Goal: Task Accomplishment & Management: Use online tool/utility

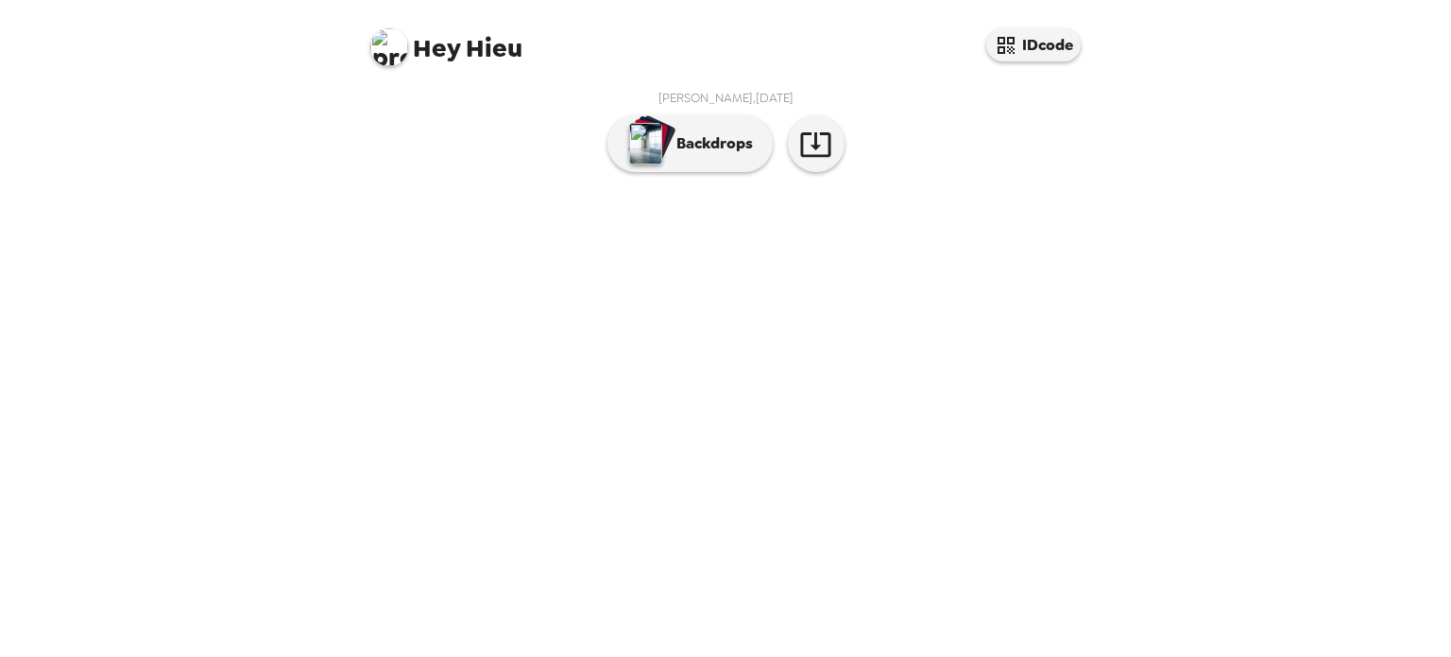
scroll to position [26, 0]
click at [677, 155] on p "Backdrops" at bounding box center [710, 143] width 86 height 23
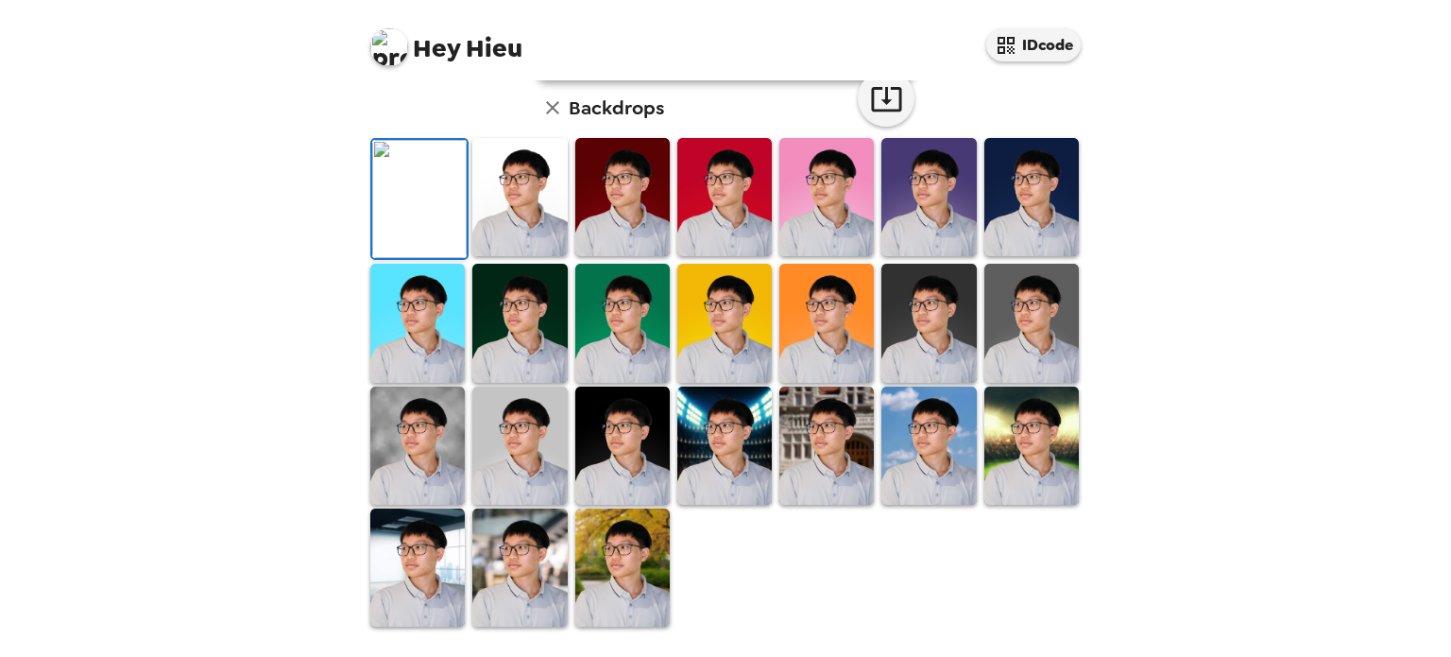
scroll to position [481, 0]
click at [930, 458] on img at bounding box center [928, 445] width 94 height 118
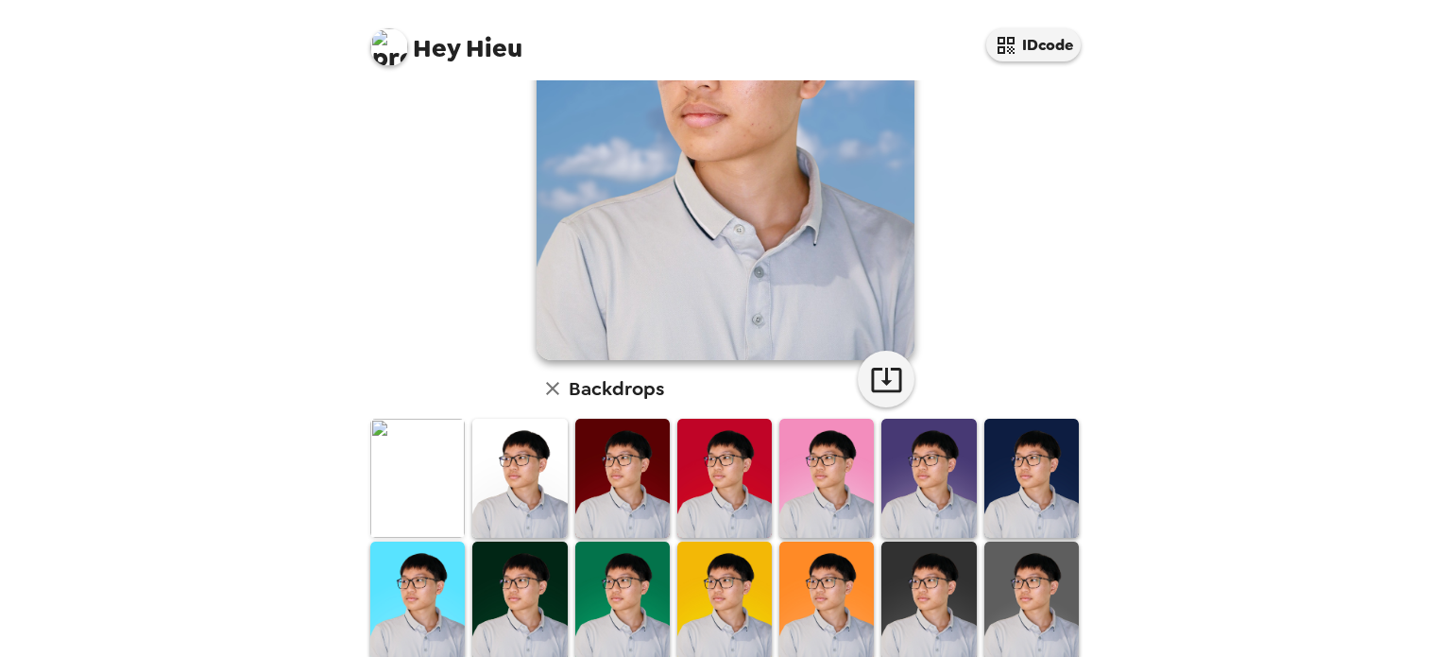
scroll to position [224, 0]
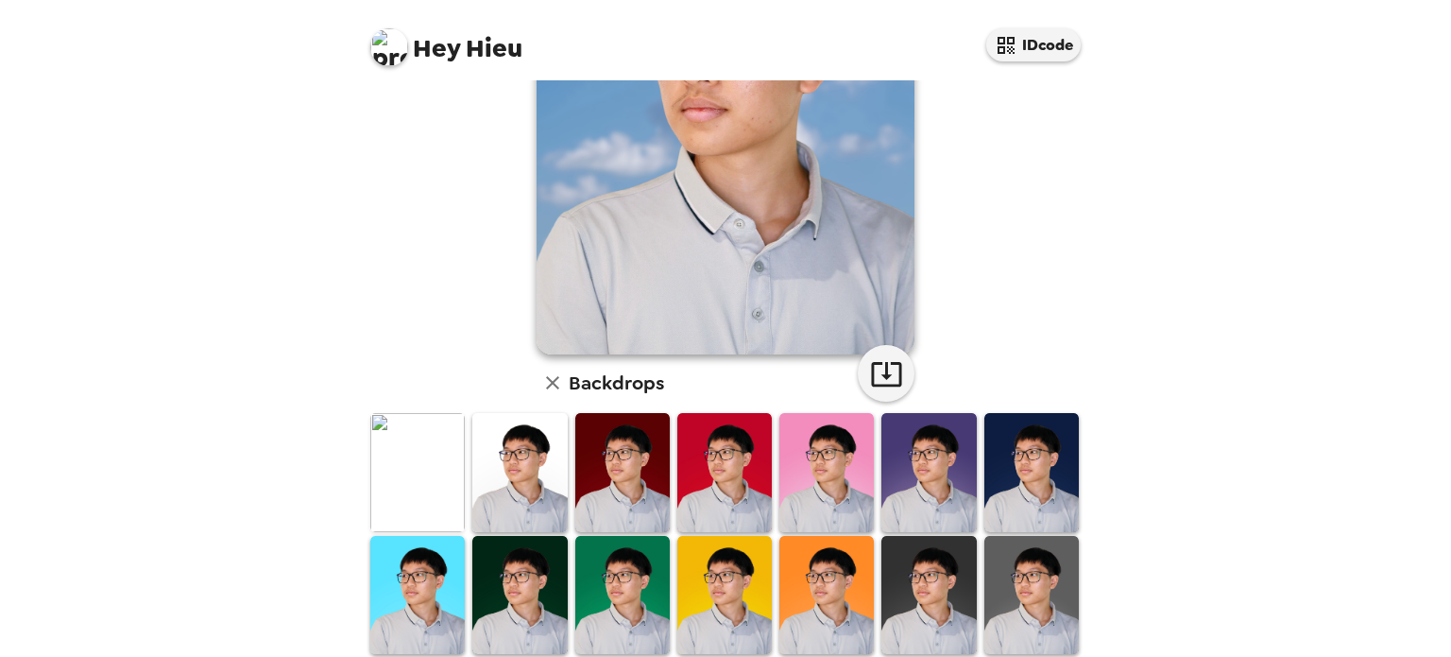
click at [424, 458] on img at bounding box center [417, 472] width 94 height 118
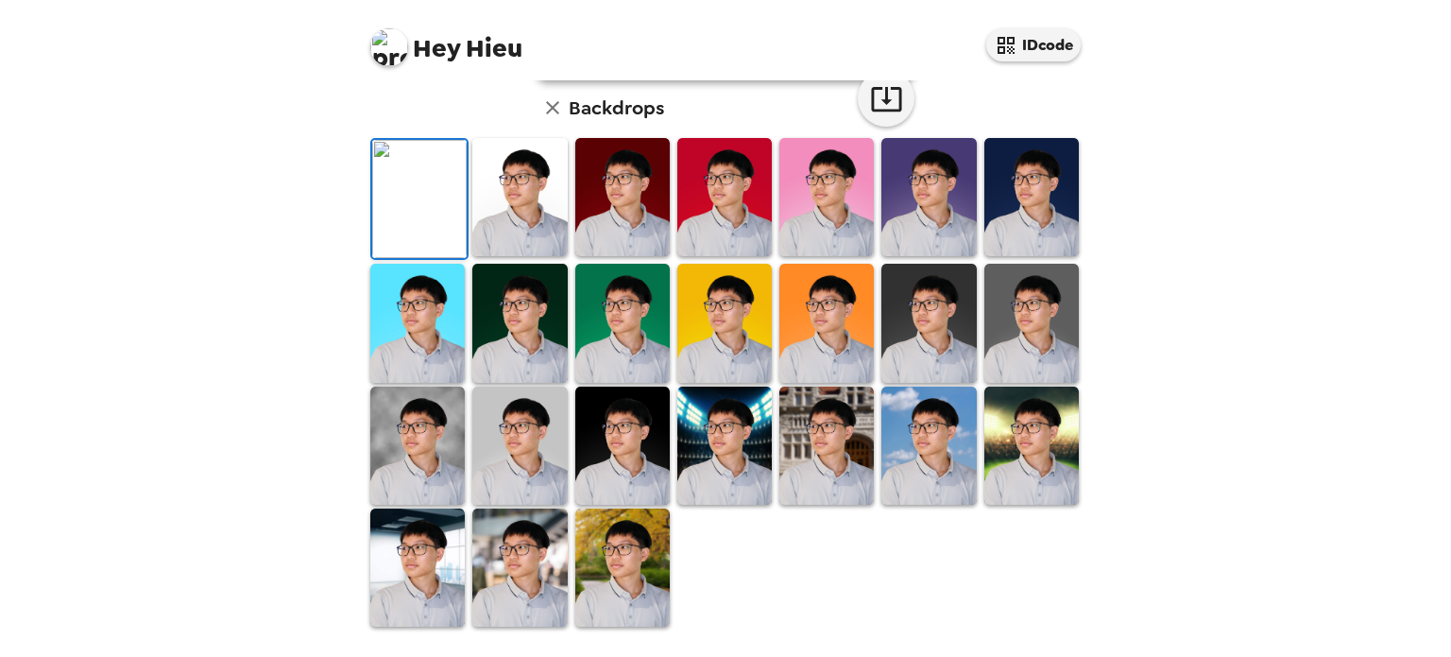
scroll to position [98, 0]
click at [535, 256] on img at bounding box center [519, 197] width 94 height 118
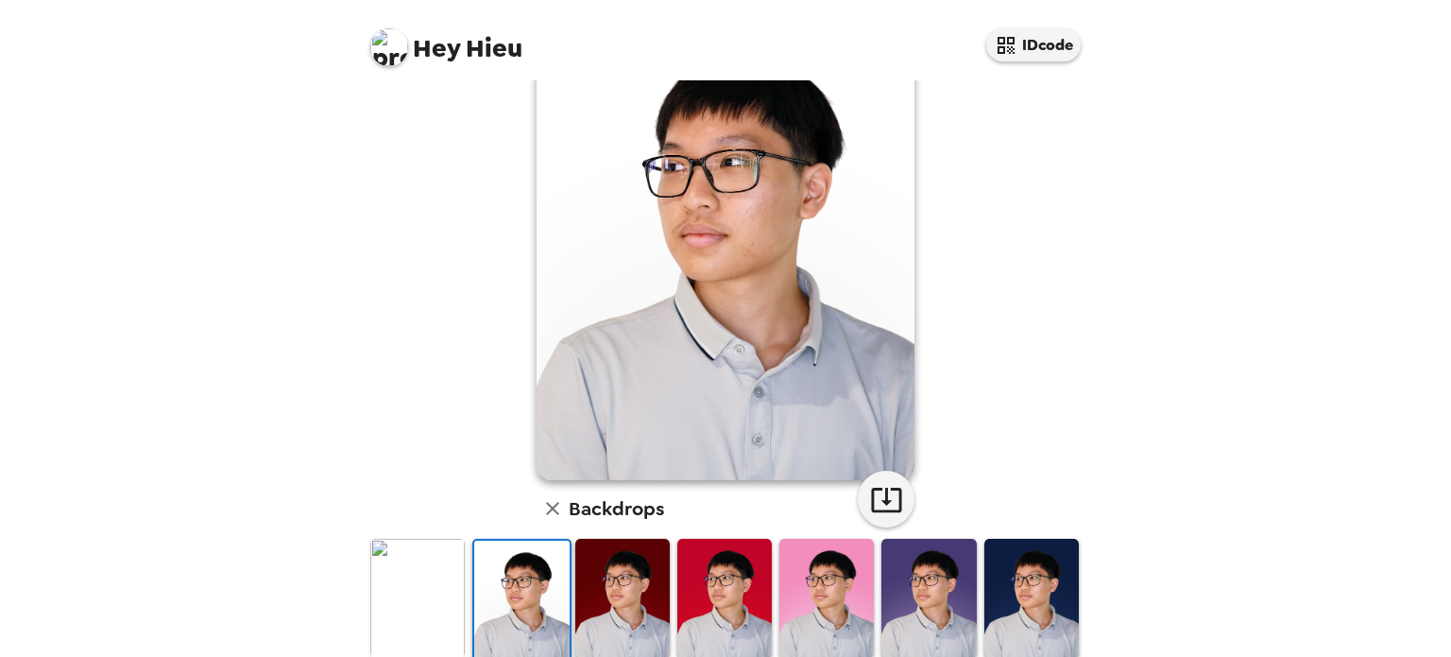
click at [1087, 332] on div "Hieu Nguyen , 08-09-2025 Backdrops" at bounding box center [726, 510] width 756 height 1057
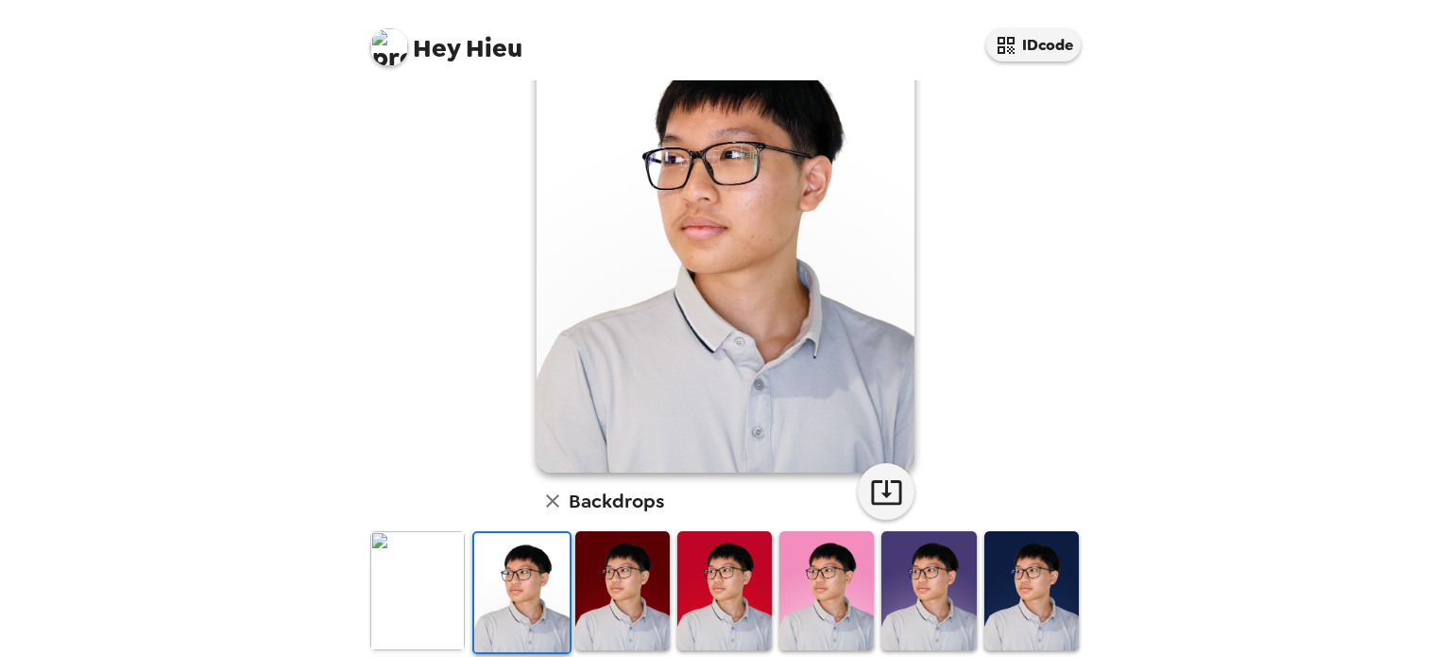
scroll to position [113, 0]
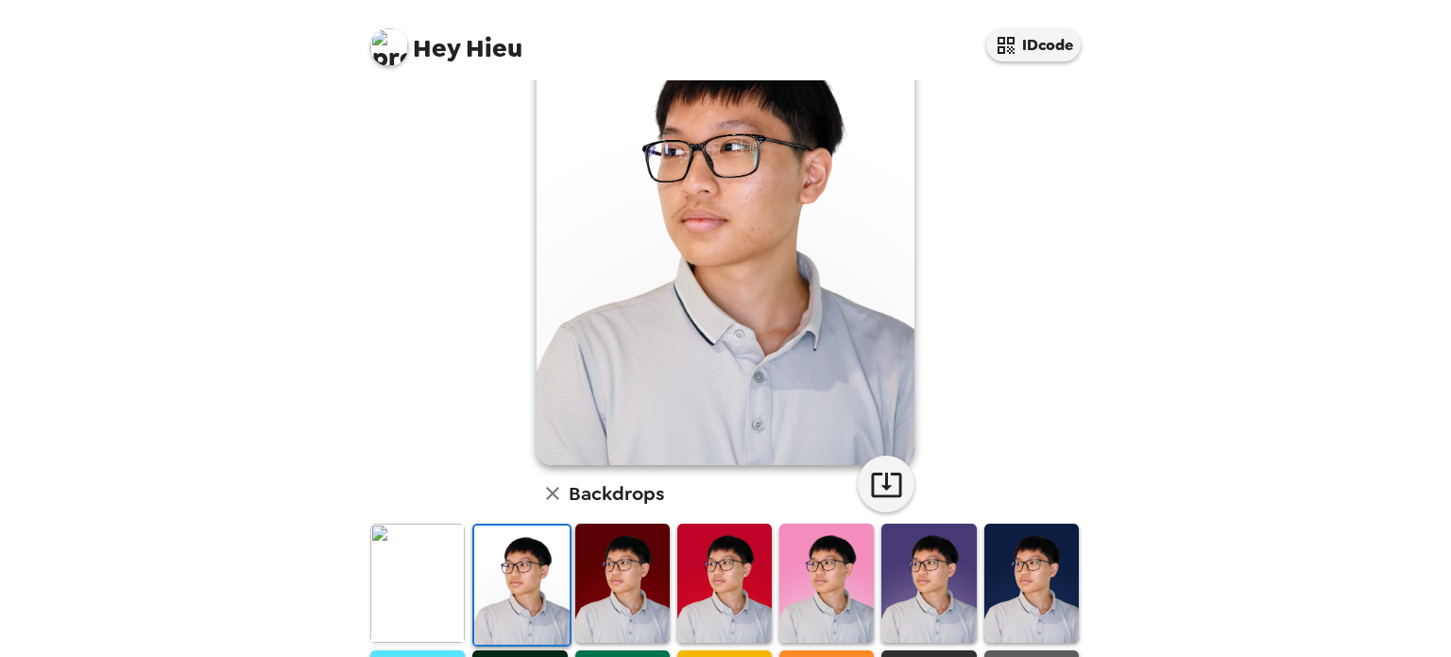
click at [423, 559] on img at bounding box center [417, 582] width 94 height 118
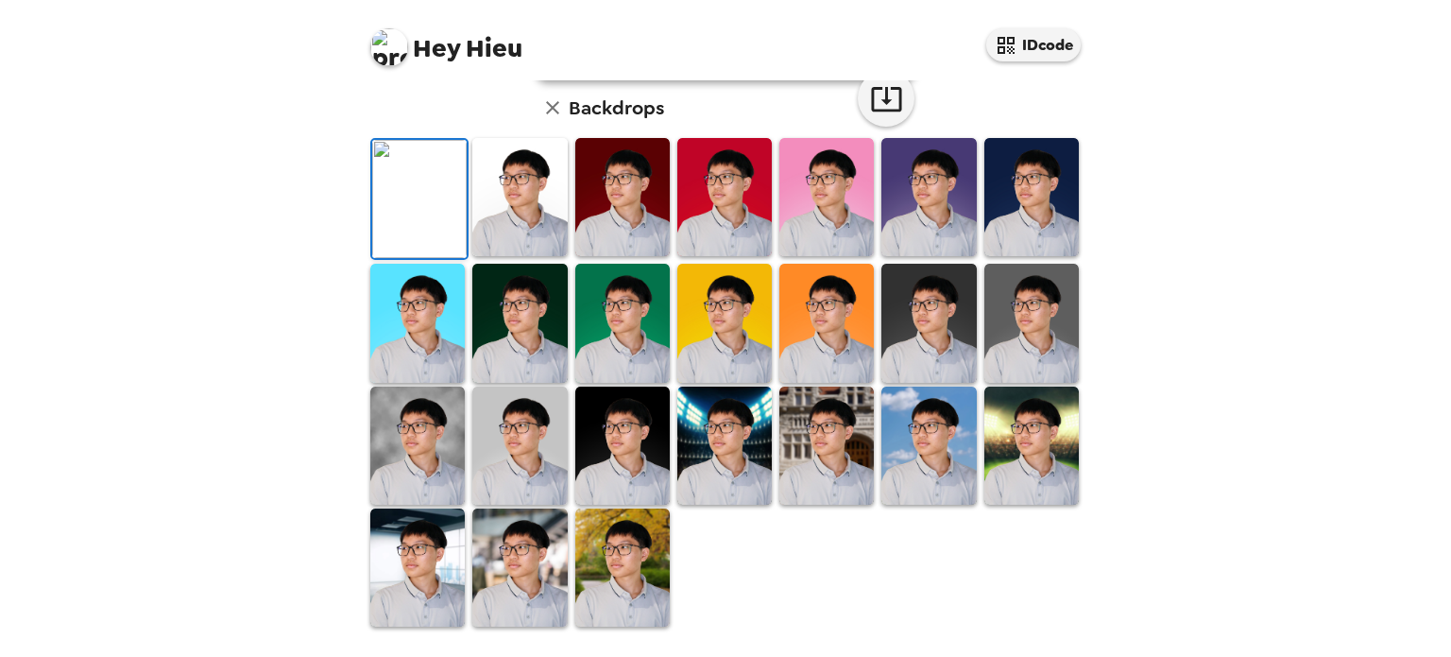
scroll to position [0, 0]
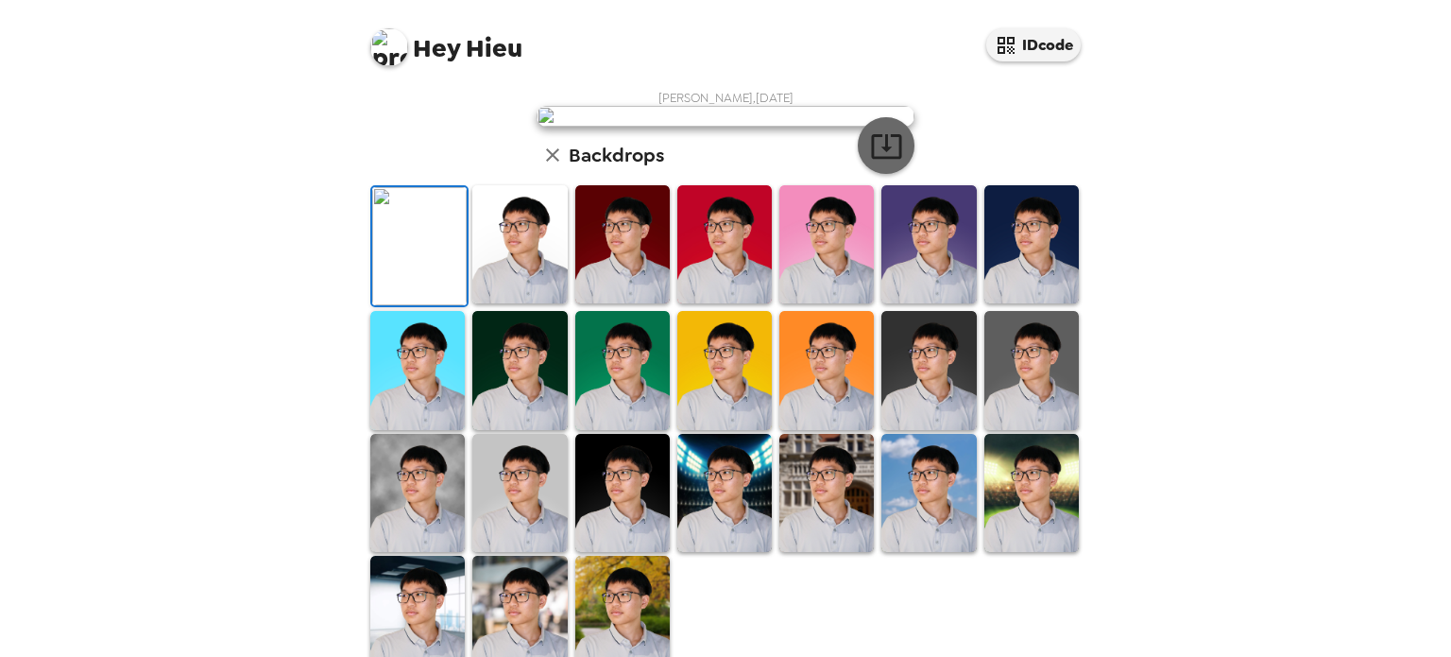
click at [878, 162] on icon "button" at bounding box center [886, 145] width 33 height 33
